Goal: Find specific page/section: Find specific page/section

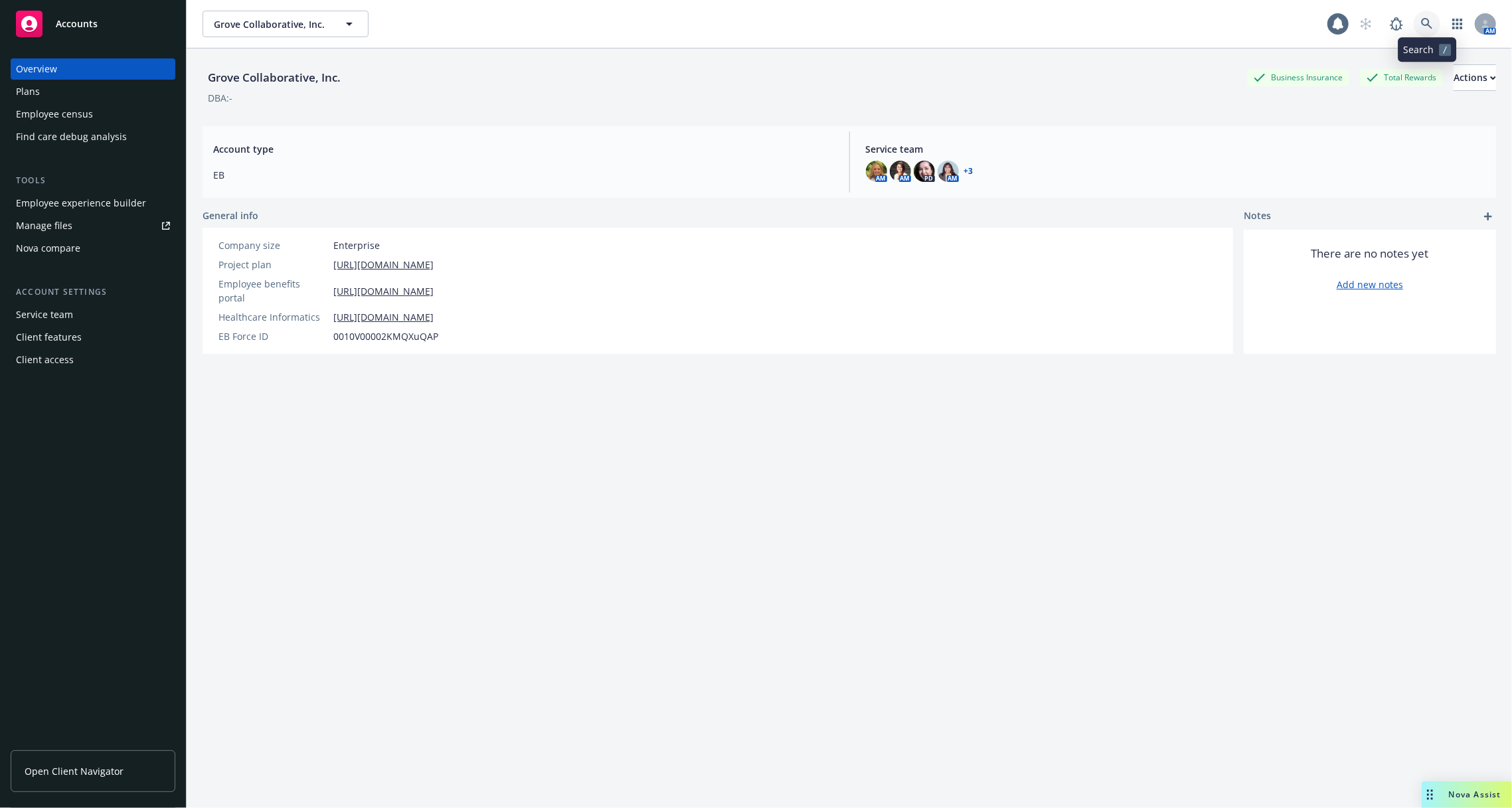
click at [1425, 22] on icon at bounding box center [1427, 24] width 12 height 12
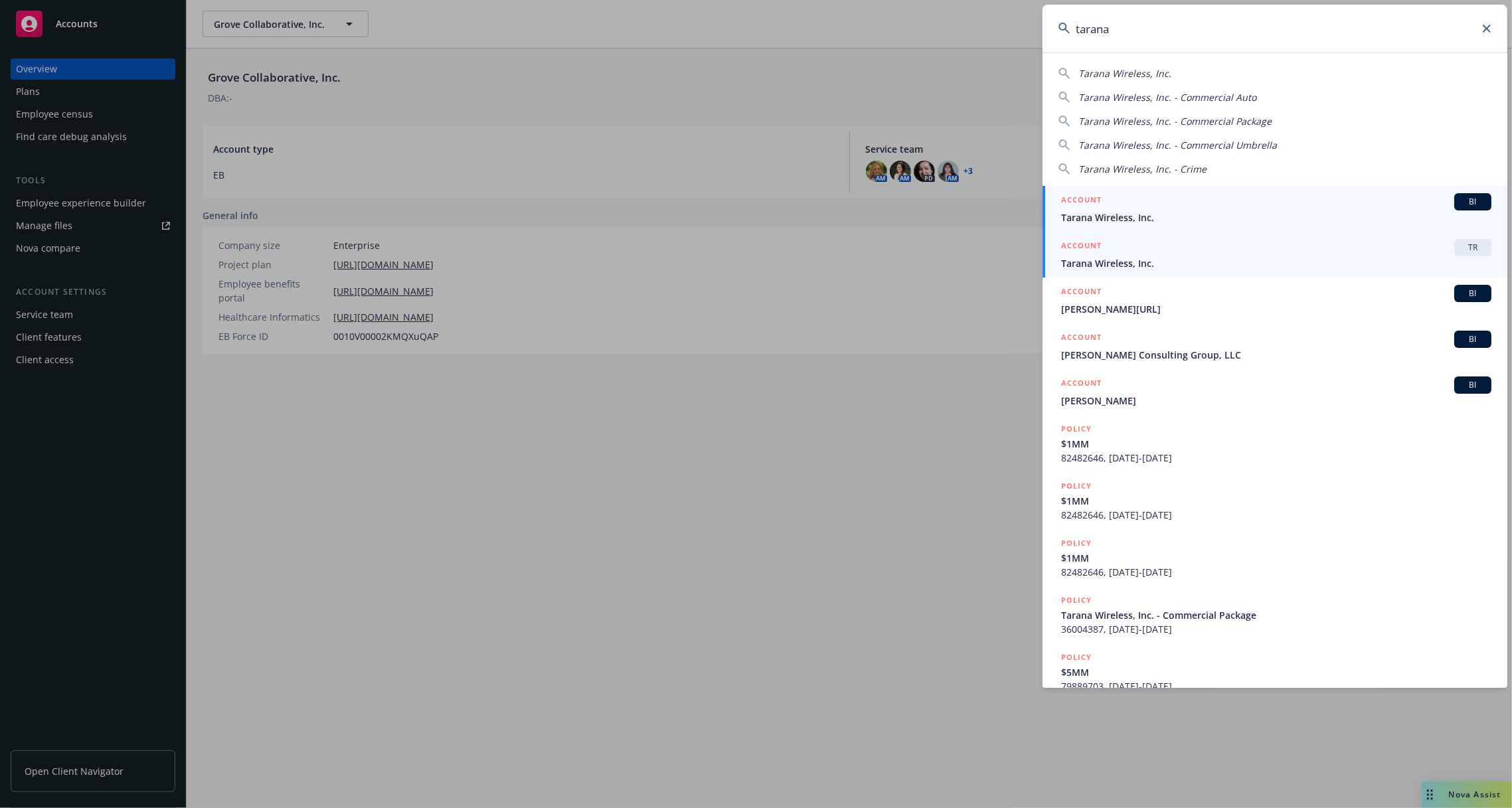
type input "tarana"
click at [1259, 268] on span "Tarana Wireless, Inc." at bounding box center [1276, 264] width 430 height 14
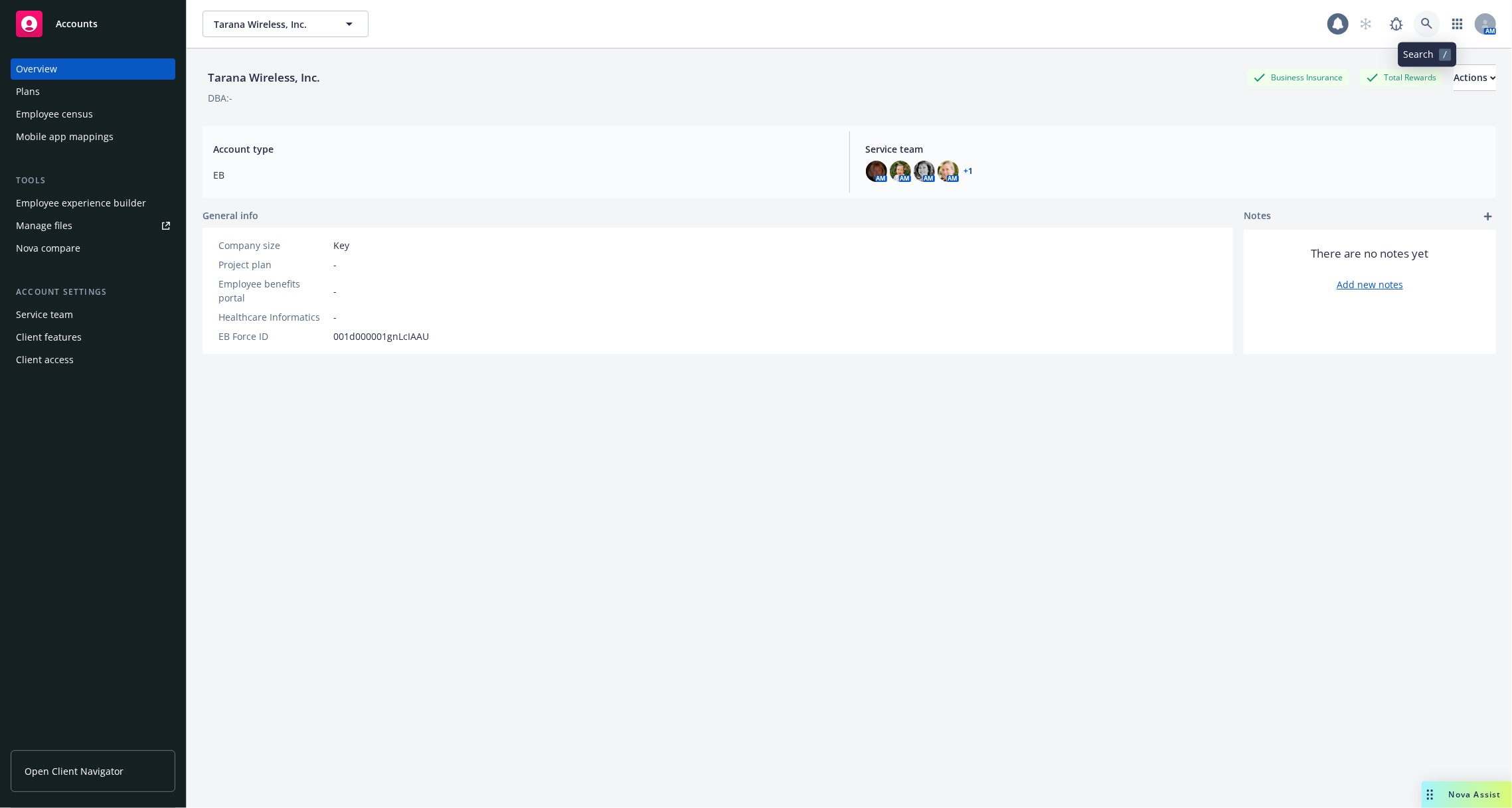
click at [1427, 27] on icon at bounding box center [1427, 24] width 12 height 12
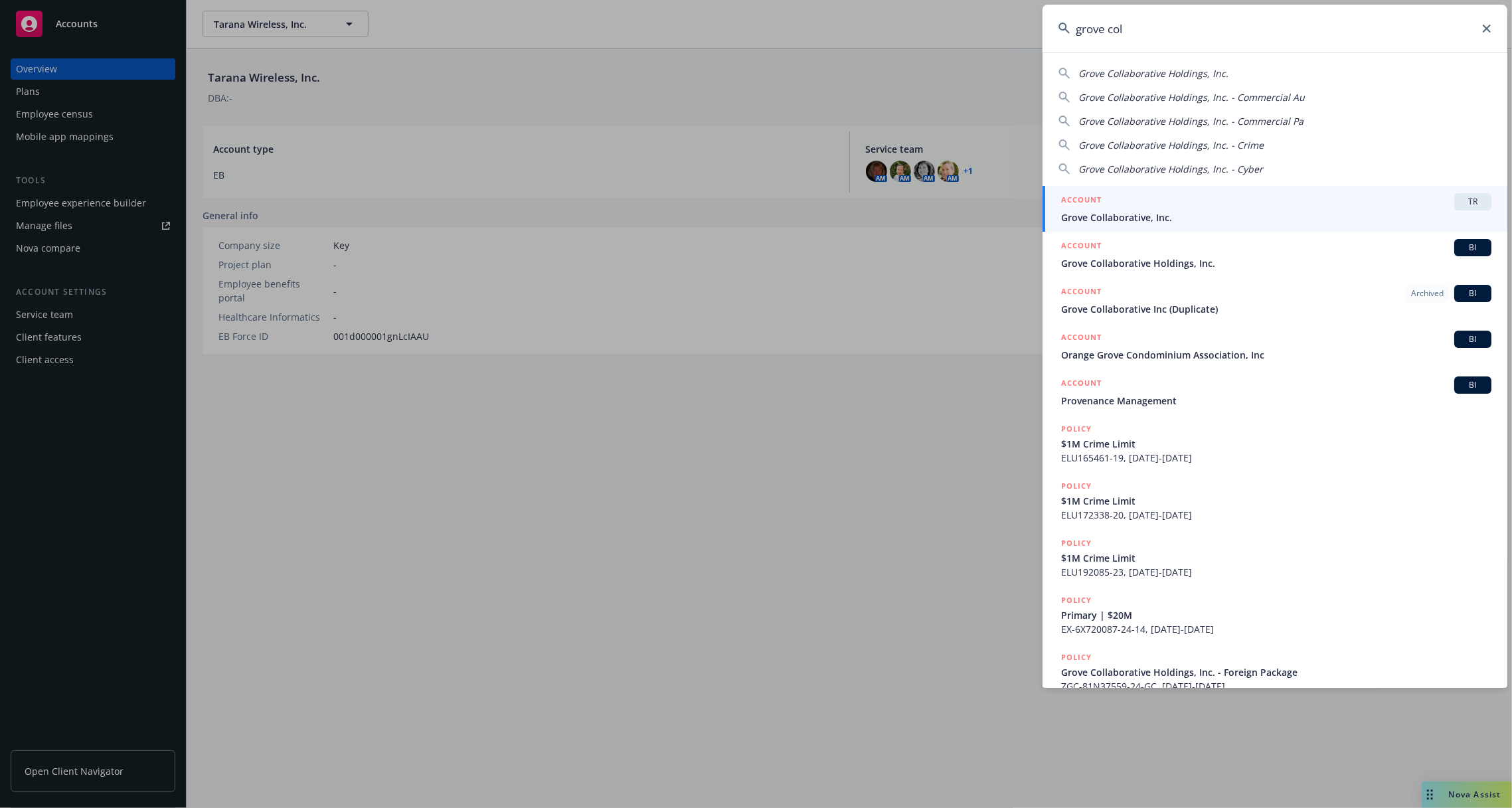
type input "grove col"
click at [1145, 217] on span "Grove Collaborative, Inc." at bounding box center [1276, 217] width 430 height 14
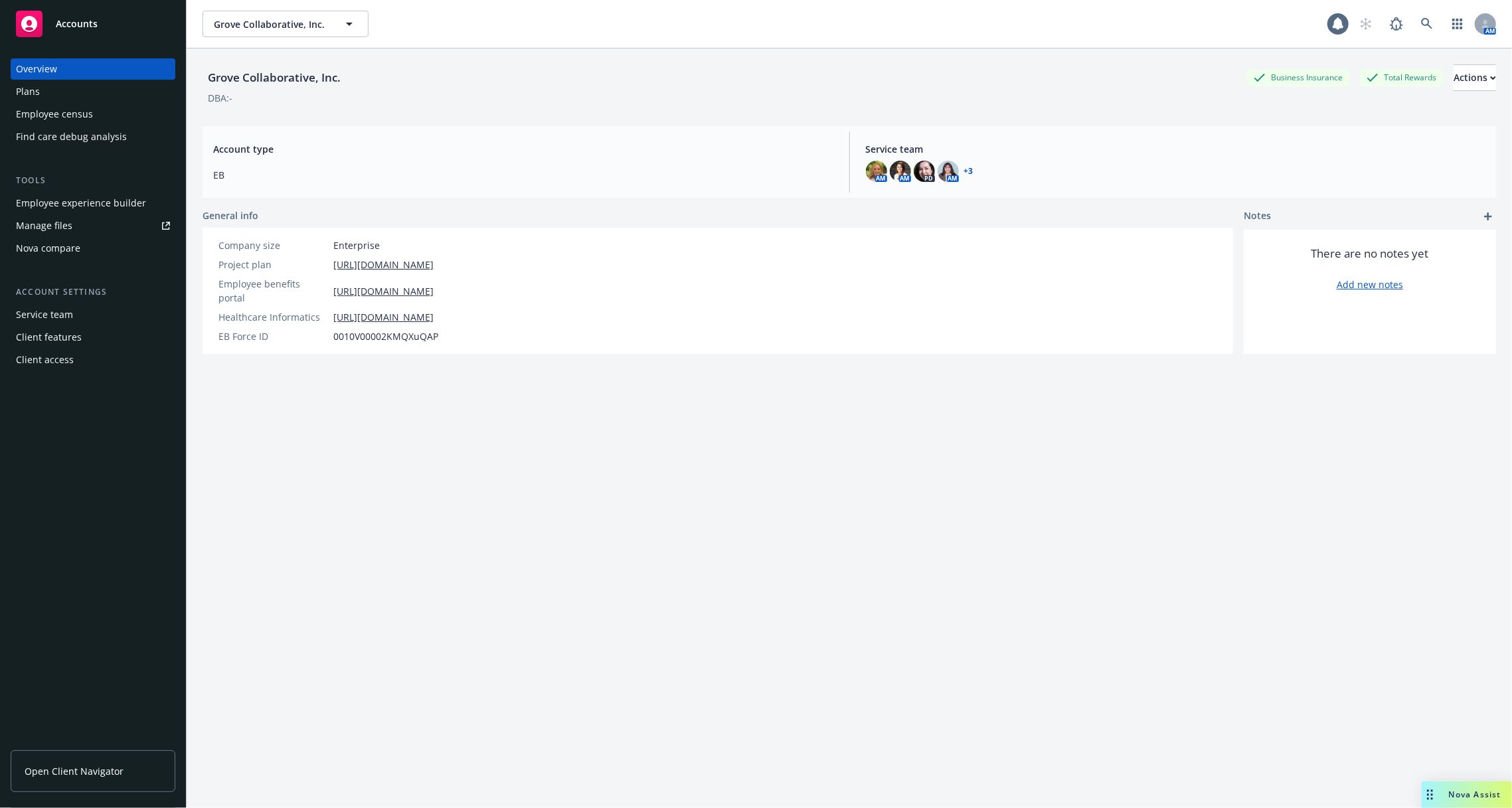
click at [122, 215] on link "Manage files" at bounding box center [93, 226] width 165 height 21
click at [108, 208] on div "Employee experience builder" at bounding box center [80, 203] width 130 height 21
click at [83, 109] on div "Employee census" at bounding box center [54, 114] width 77 height 21
